Goal: Navigation & Orientation: Find specific page/section

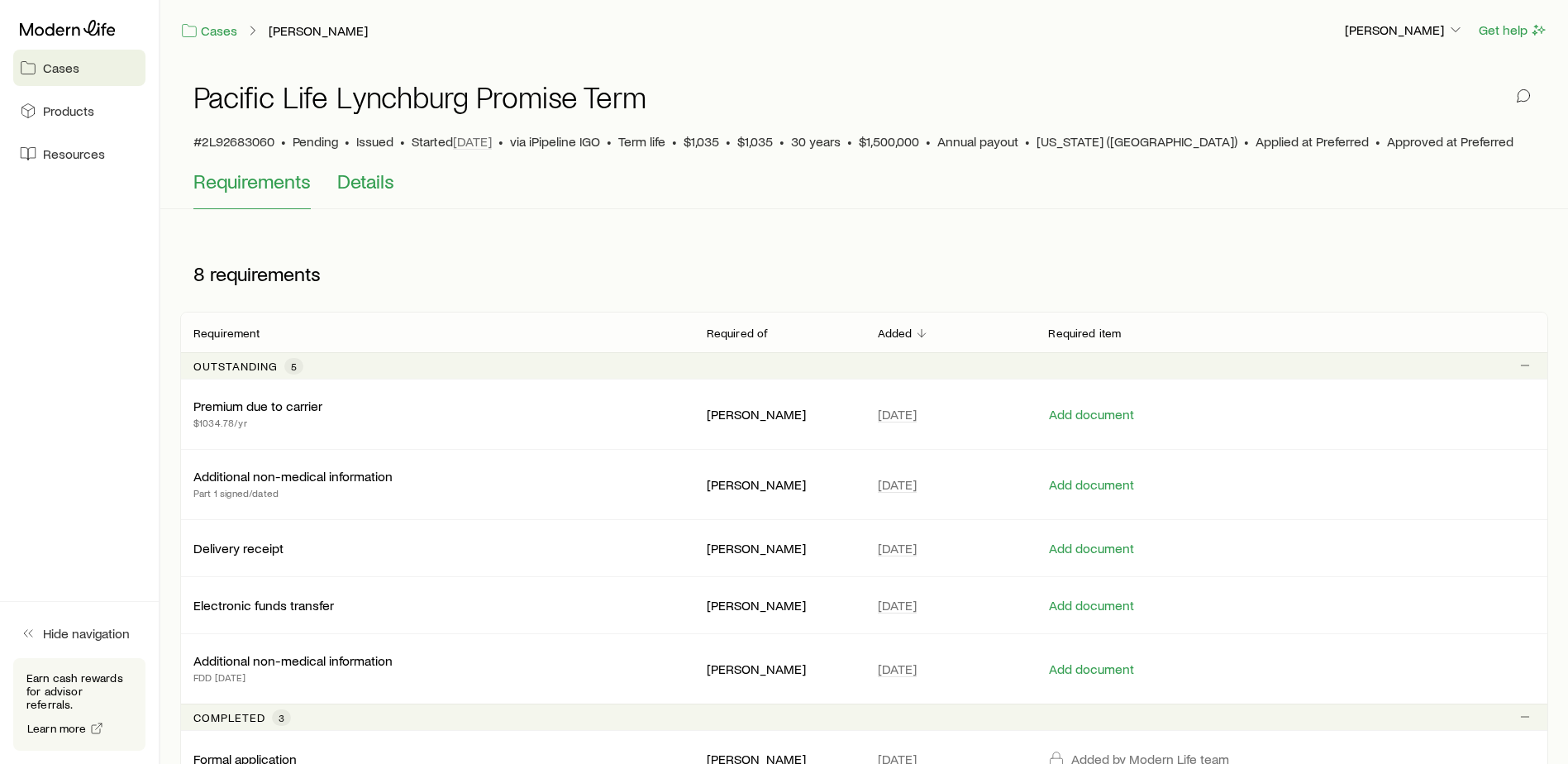
click at [380, 187] on span "Details" at bounding box center [365, 182] width 57 height 23
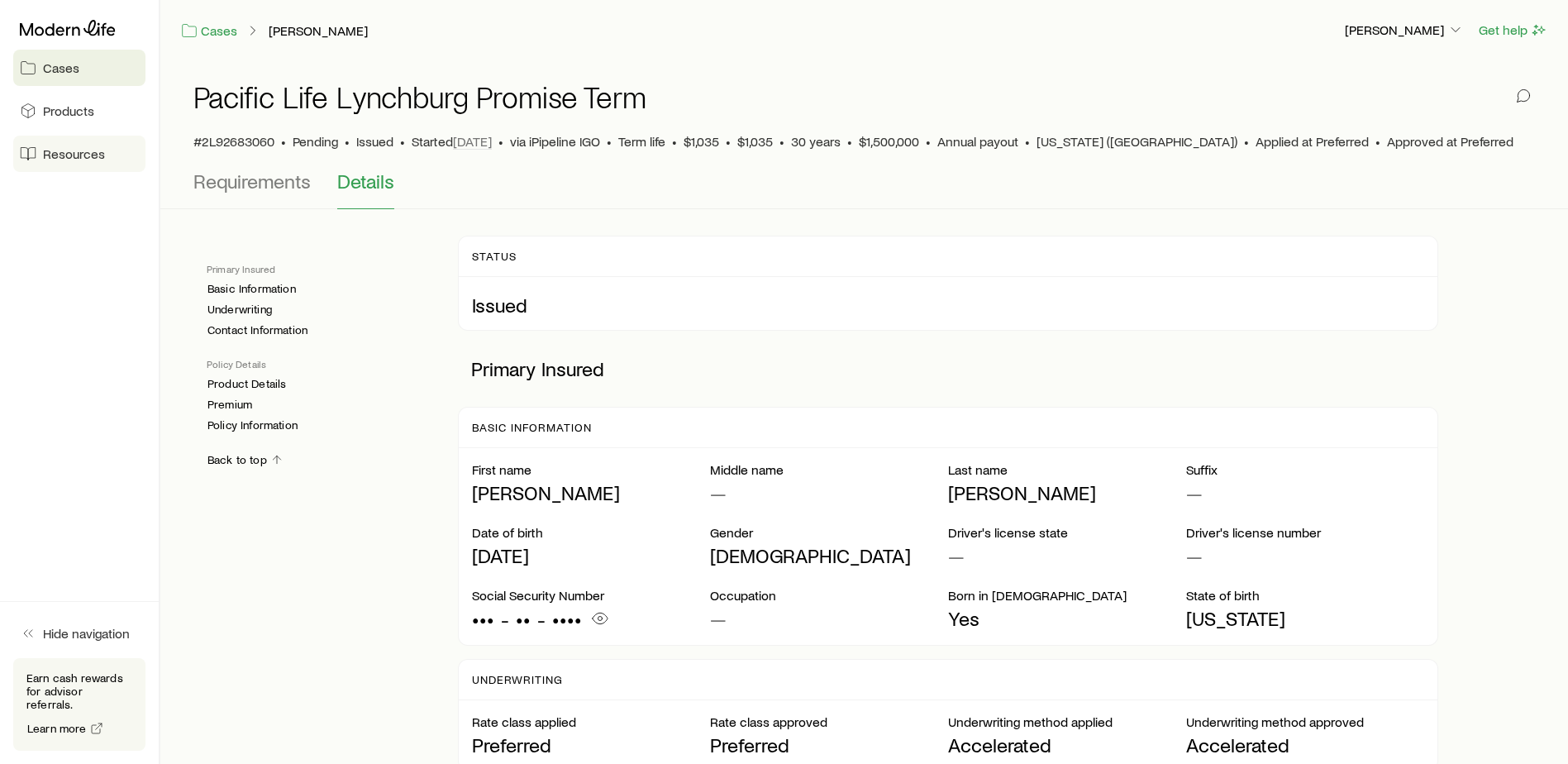
click at [96, 164] on link "Resources" at bounding box center [79, 154] width 132 height 36
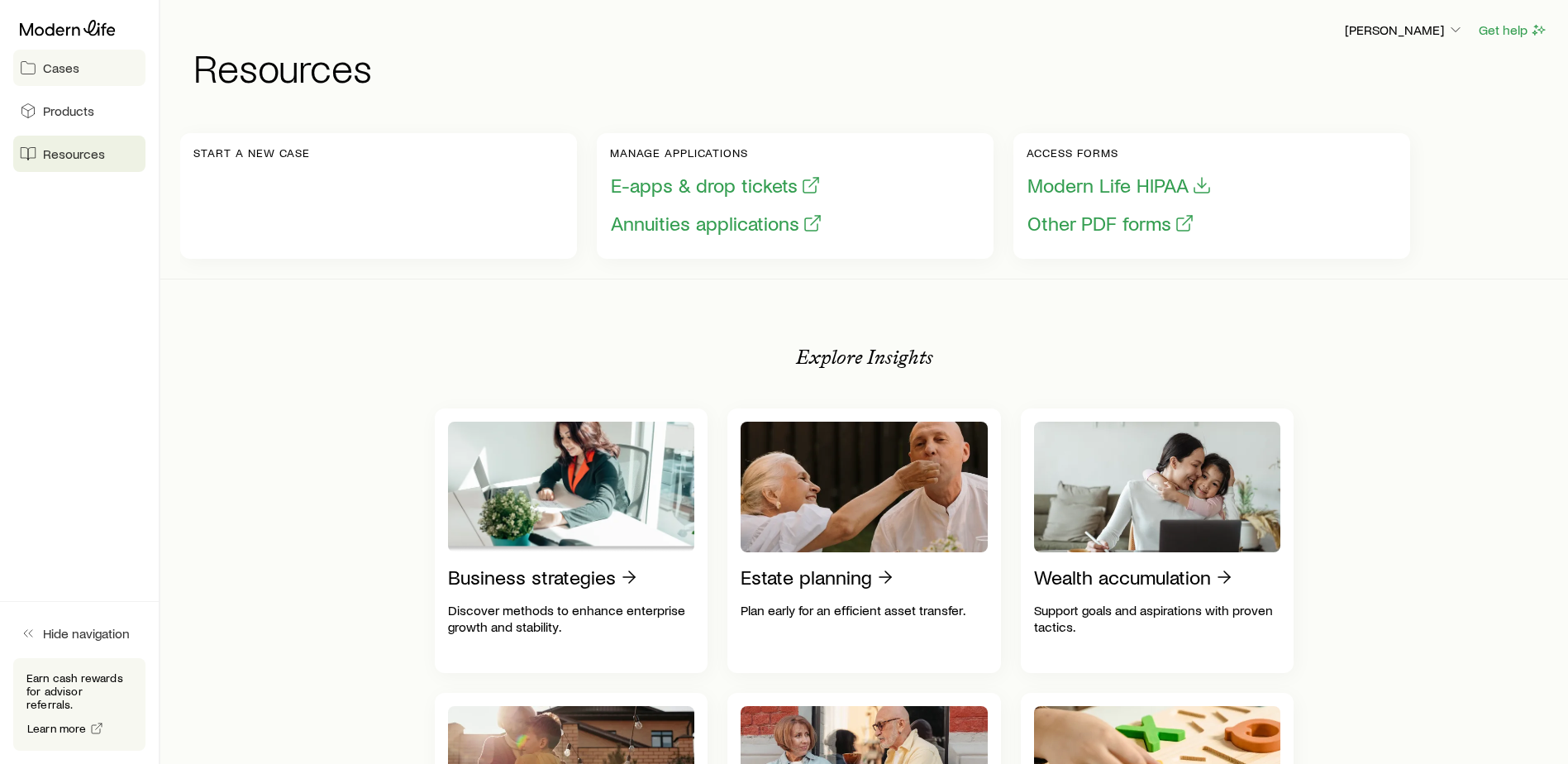
click at [40, 73] on link "Cases" at bounding box center [79, 68] width 132 height 36
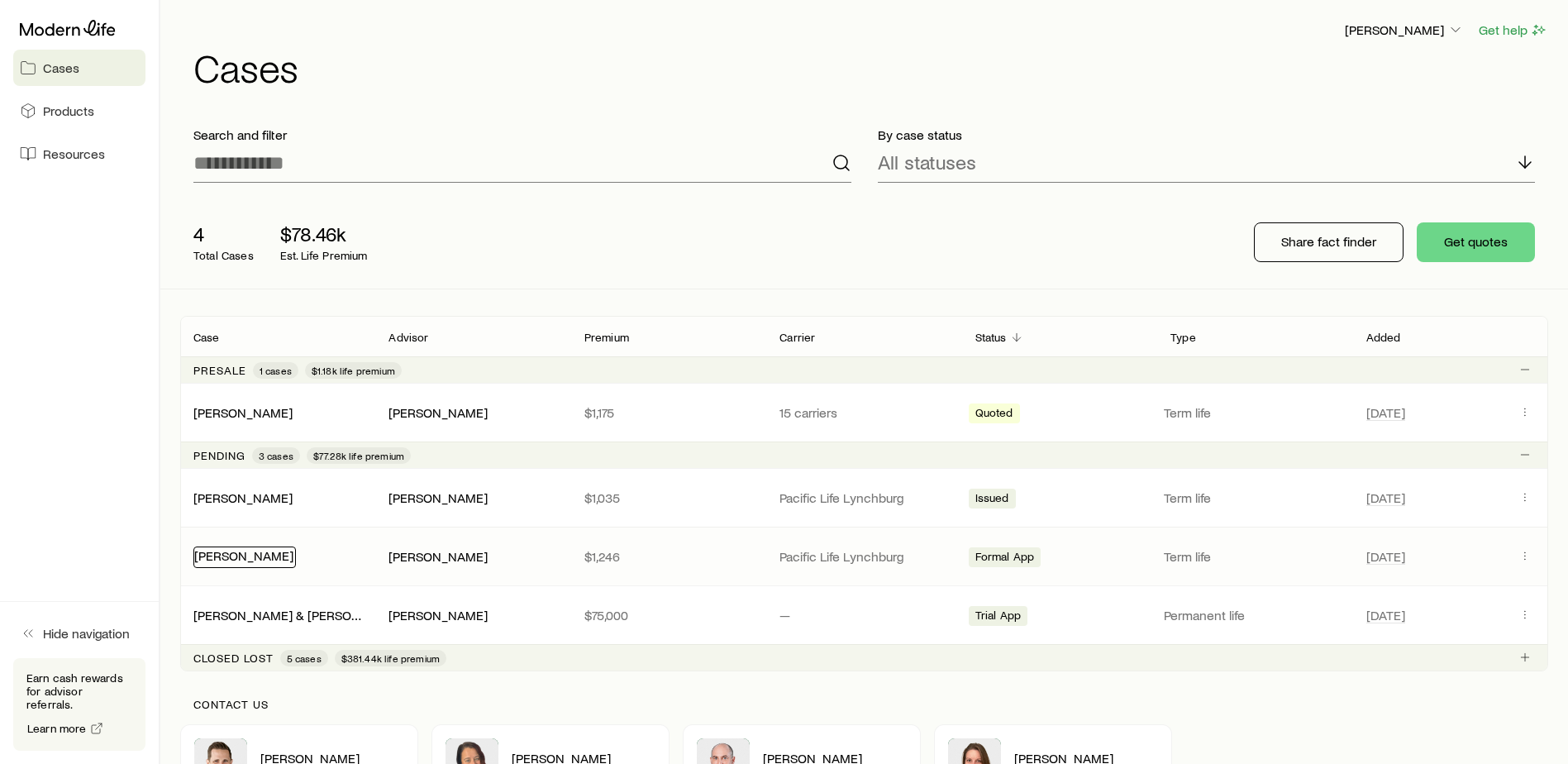
click at [251, 559] on link "[PERSON_NAME]" at bounding box center [244, 554] width 99 height 15
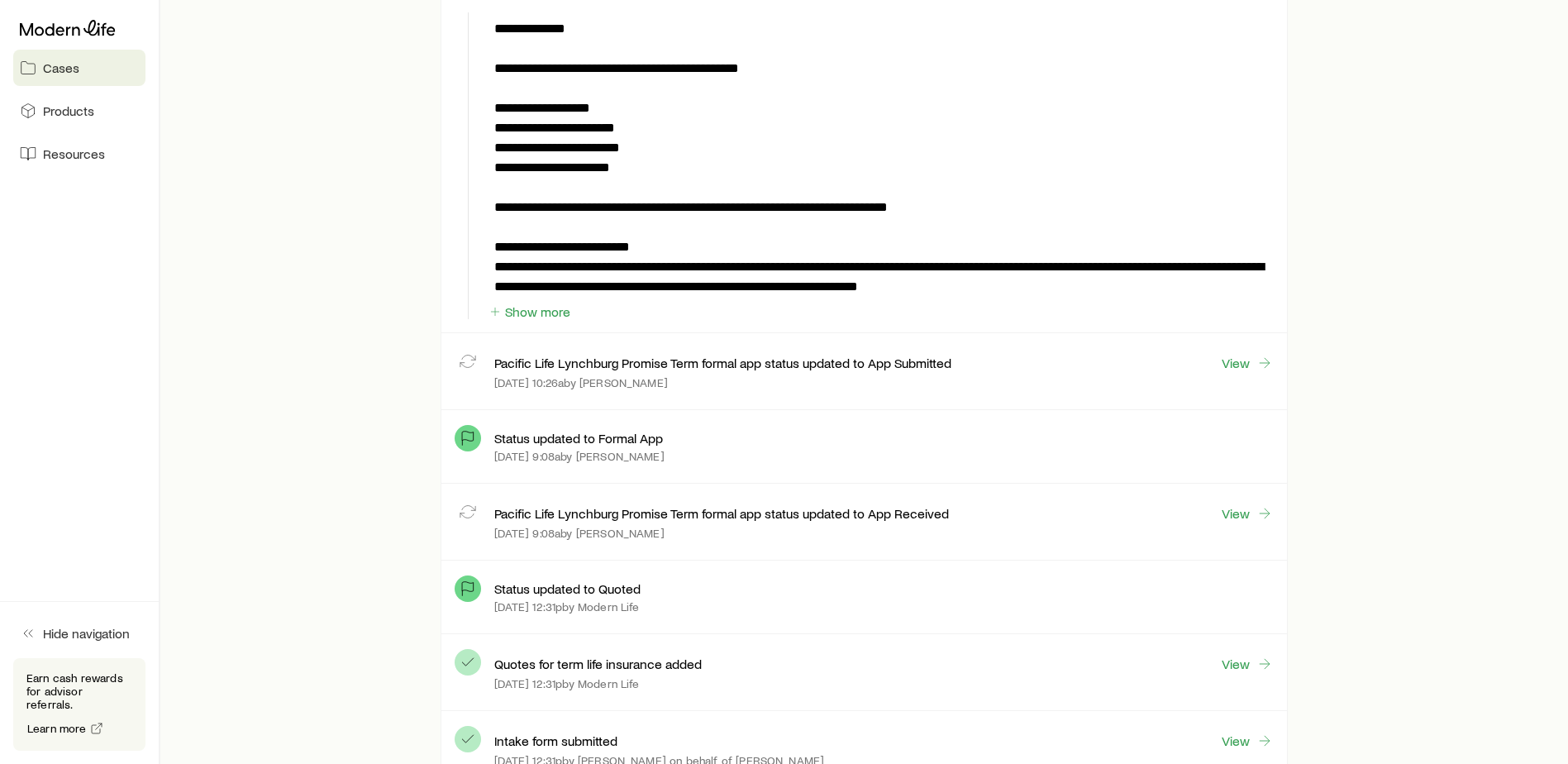
scroll to position [1498, 0]
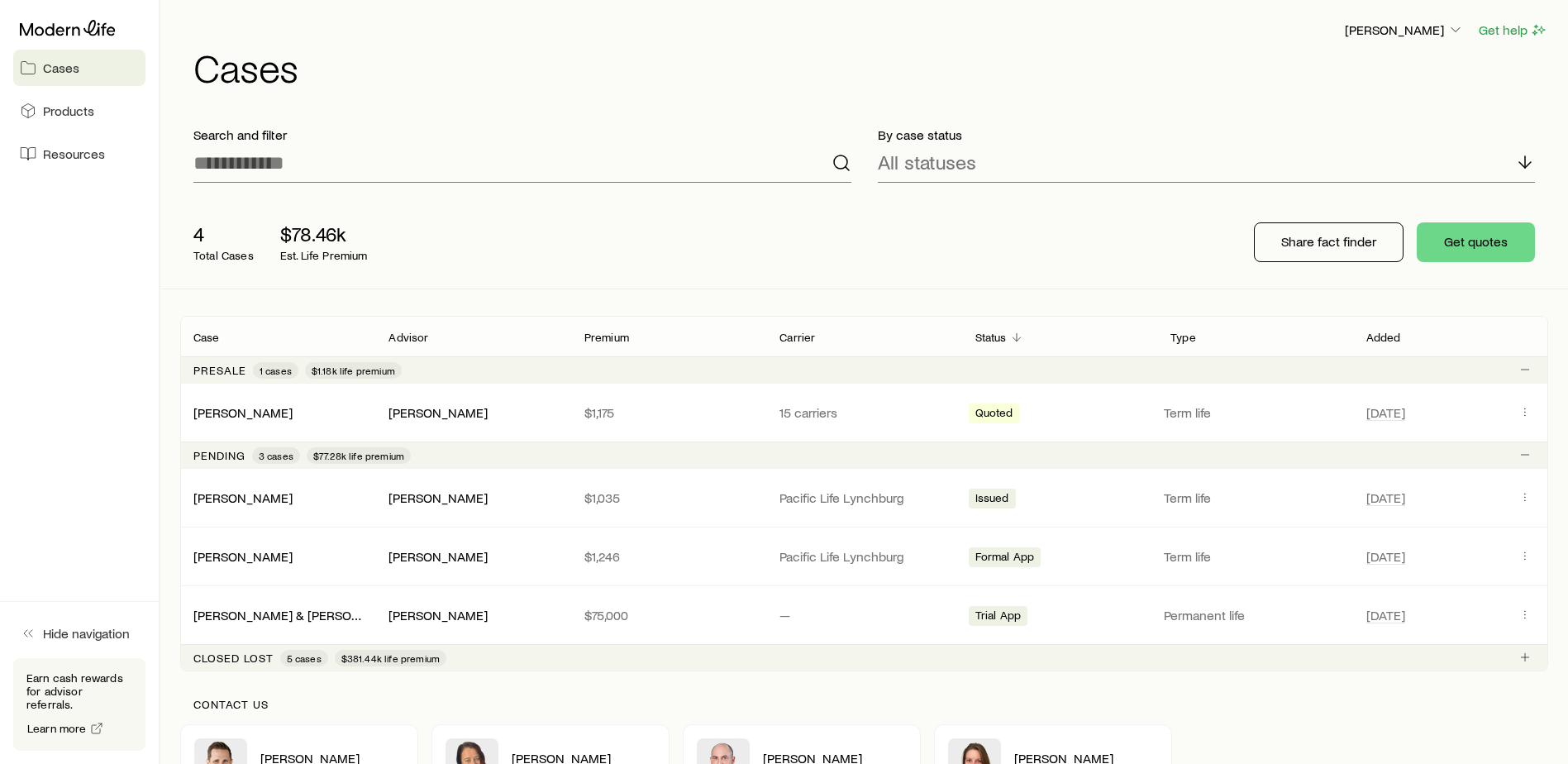
click at [66, 71] on span "Cases" at bounding box center [61, 68] width 36 height 16
click at [58, 122] on link "Products" at bounding box center [79, 110] width 132 height 36
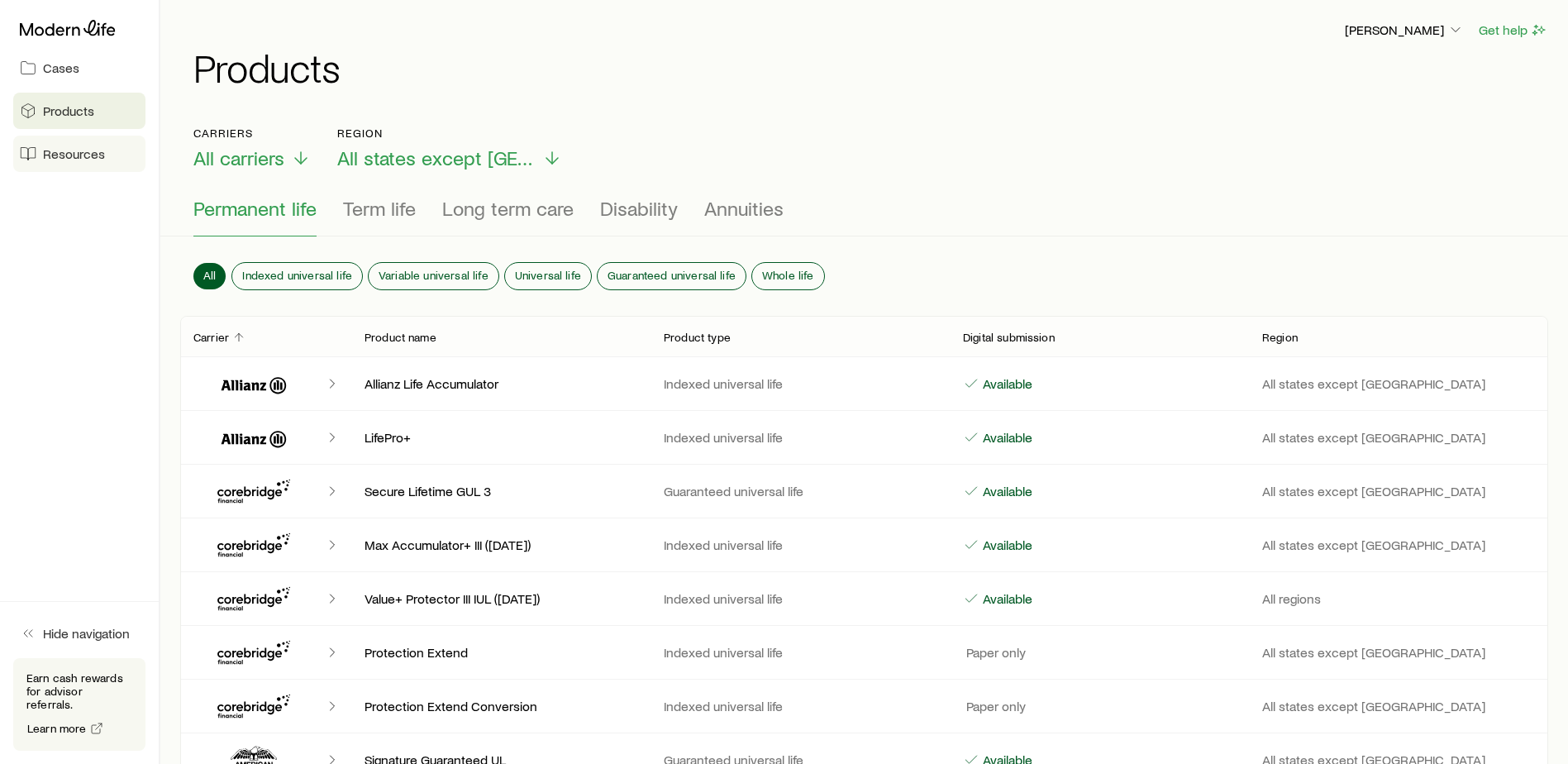
click at [79, 154] on span "Resources" at bounding box center [74, 154] width 62 height 16
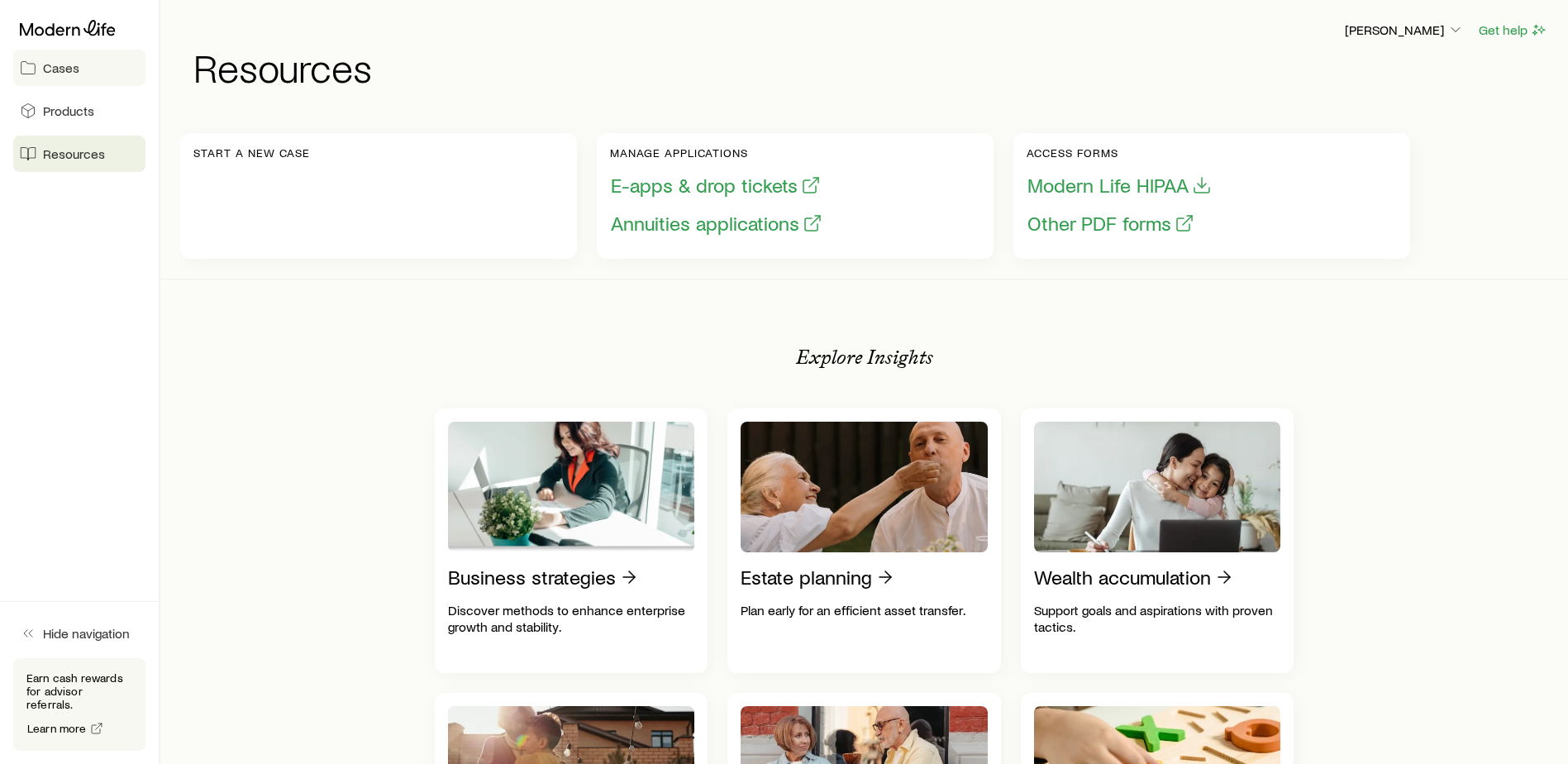
click at [63, 63] on span "Cases" at bounding box center [61, 68] width 36 height 16
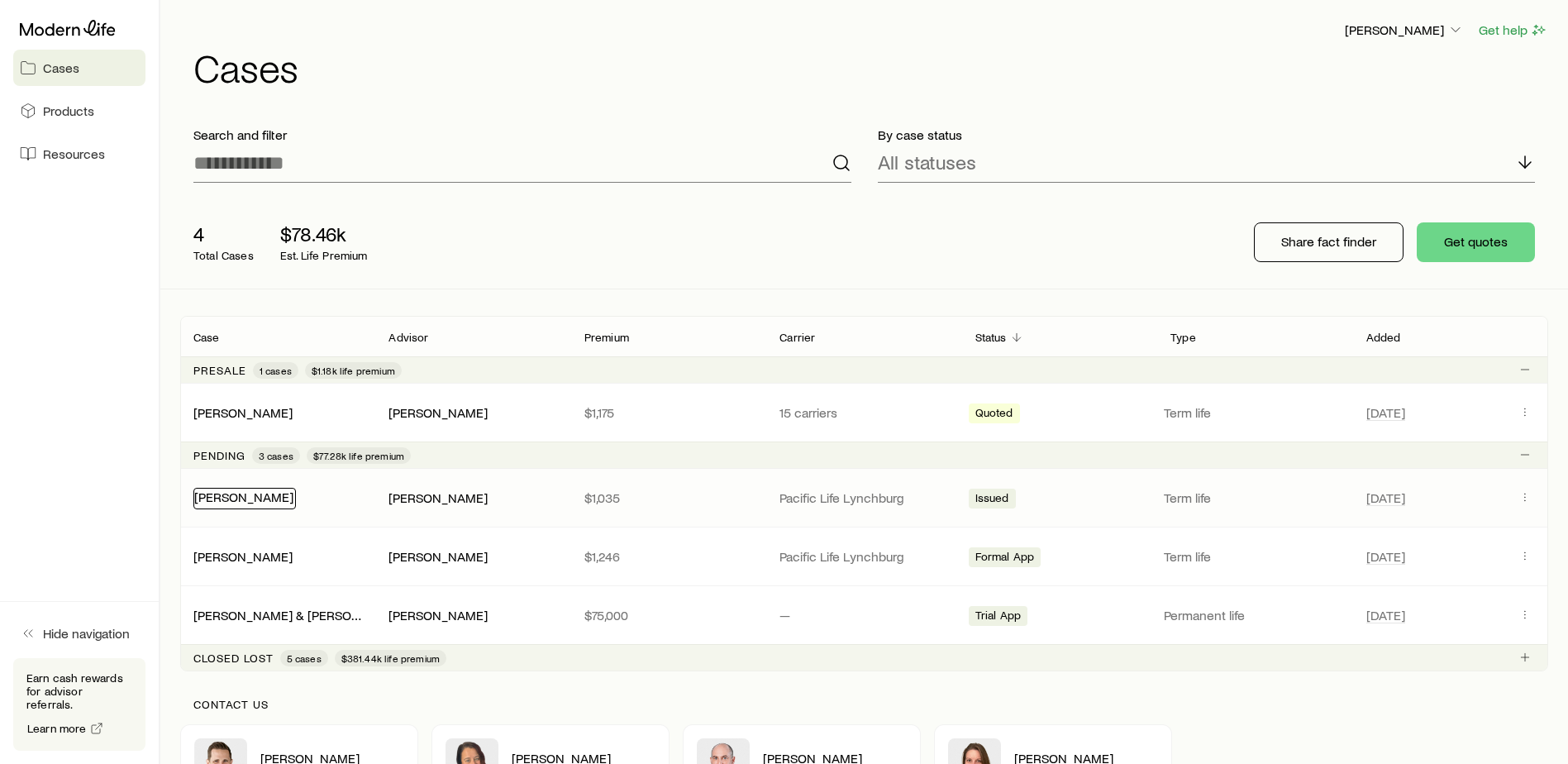
click at [241, 504] on div "[PERSON_NAME]" at bounding box center [244, 498] width 102 height 22
click at [256, 490] on link "[PERSON_NAME]" at bounding box center [244, 496] width 99 height 15
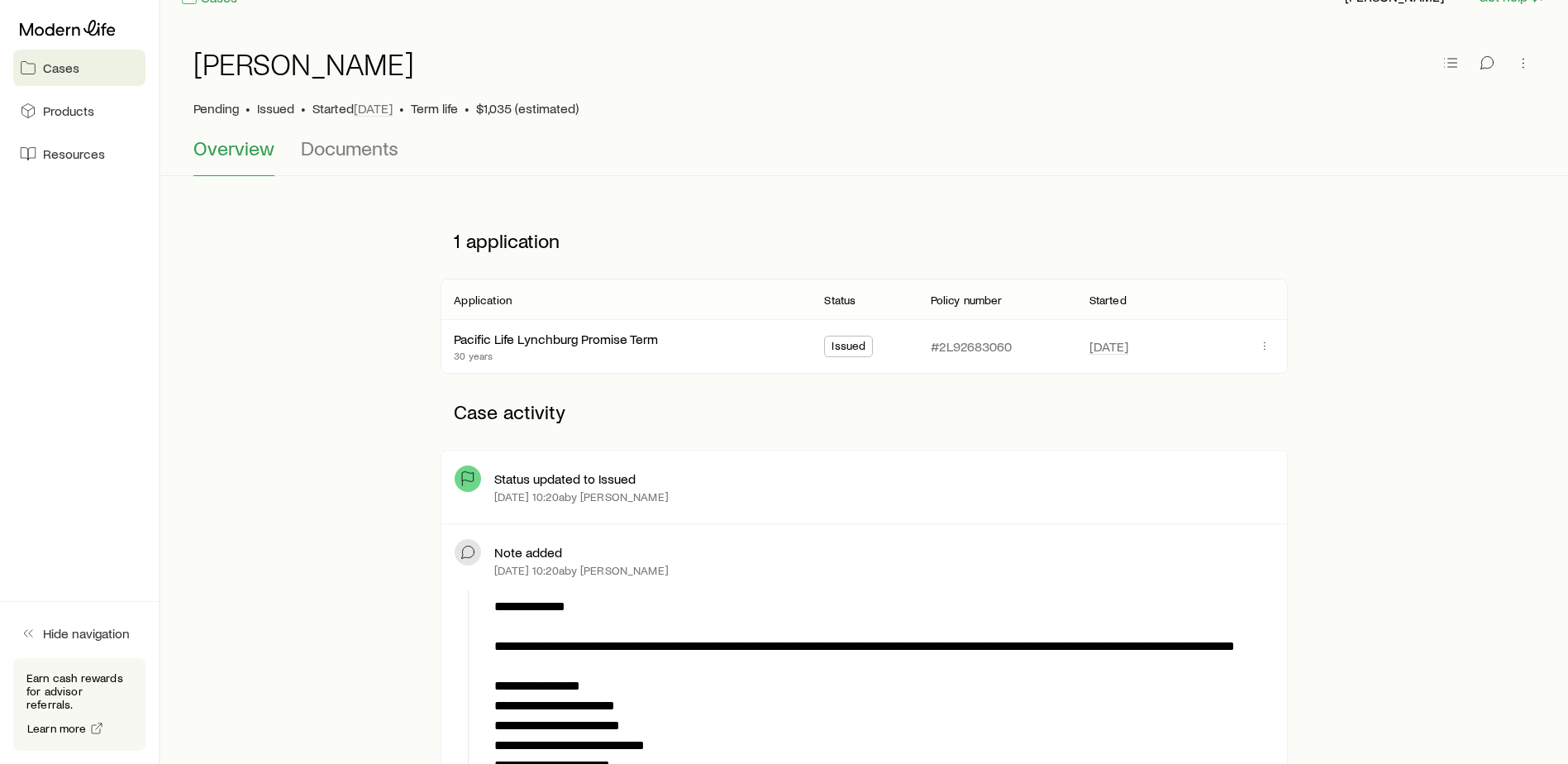
scroll to position [66, 0]
